Goal: Information Seeking & Learning: Learn about a topic

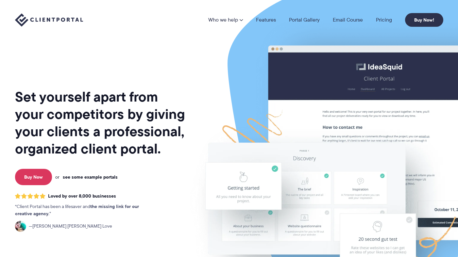
drag, startPoint x: 0, startPoint y: 0, endPoint x: 81, endPoint y: 177, distance: 194.8
click at [81, 177] on link "see some example portals" at bounding box center [90, 177] width 55 height 6
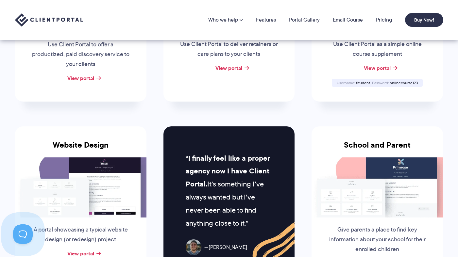
scroll to position [174, 0]
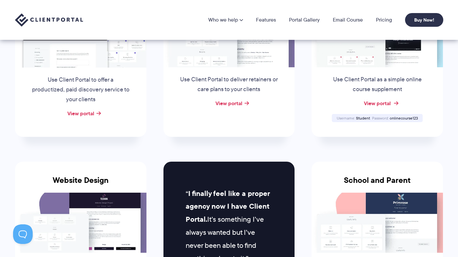
click at [388, 105] on link "View portal" at bounding box center [377, 103] width 27 height 8
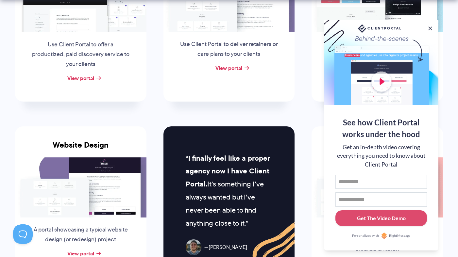
scroll to position [261, 0]
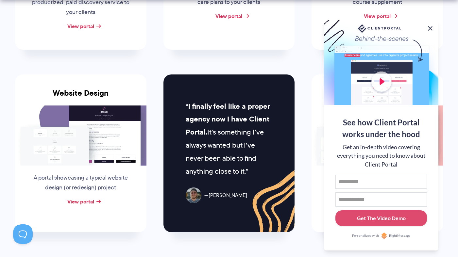
click at [427, 25] on button at bounding box center [430, 29] width 8 height 8
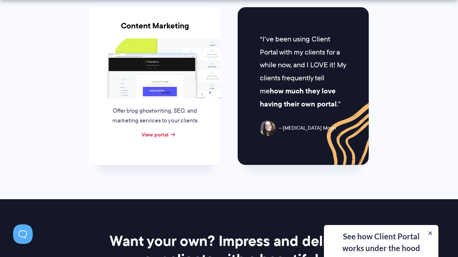
scroll to position [436, 0]
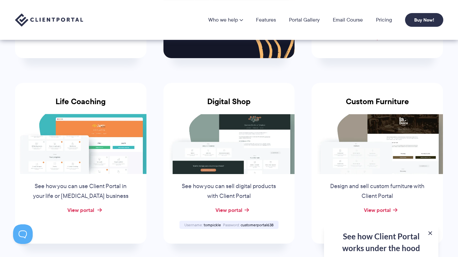
click at [82, 212] on link "View portal" at bounding box center [80, 210] width 27 height 8
